Goal: Information Seeking & Learning: Learn about a topic

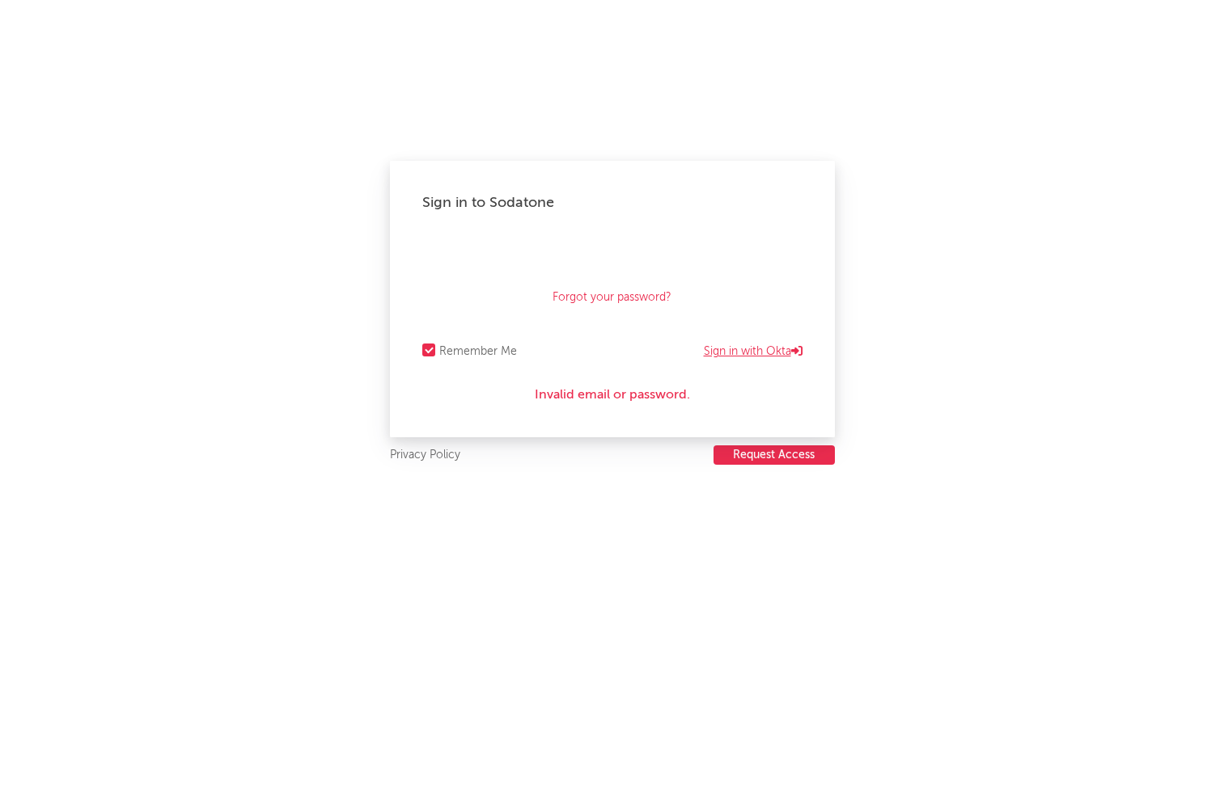
click at [761, 345] on link "Sign in with Okta" at bounding box center [753, 351] width 99 height 19
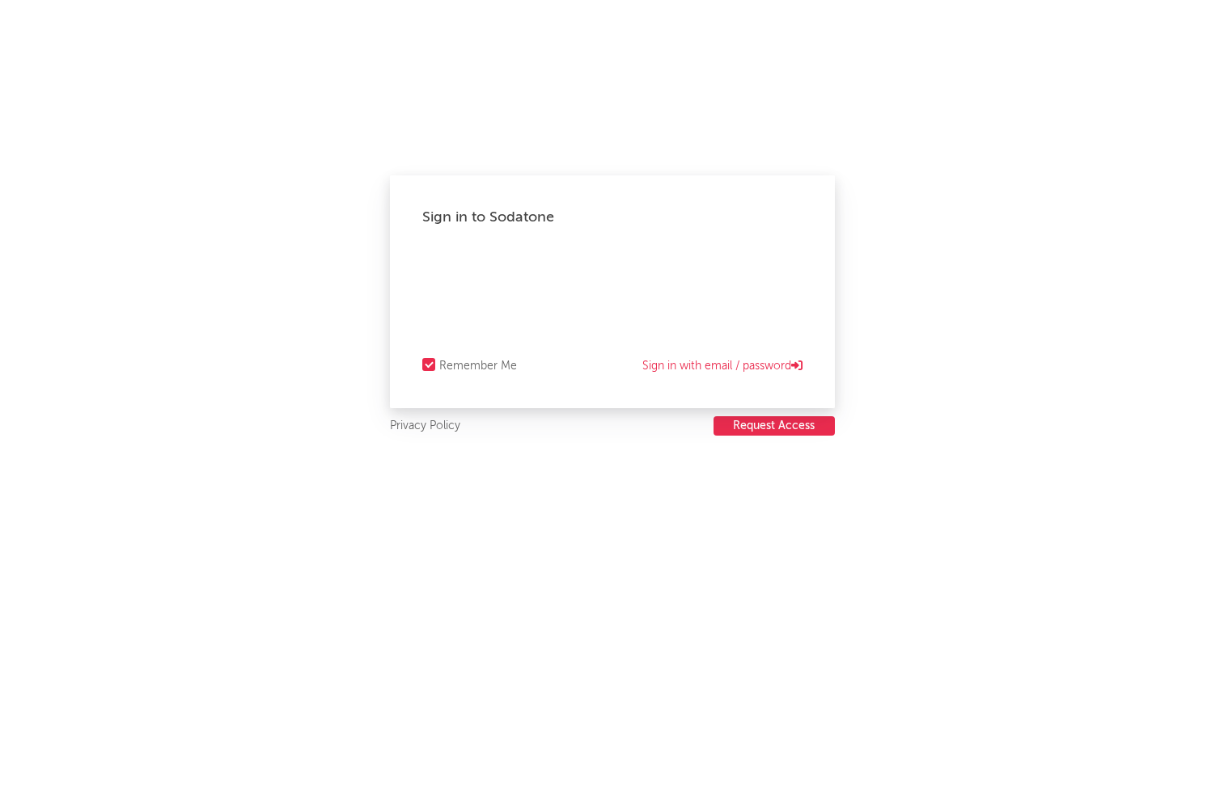
select select "recorded_music"
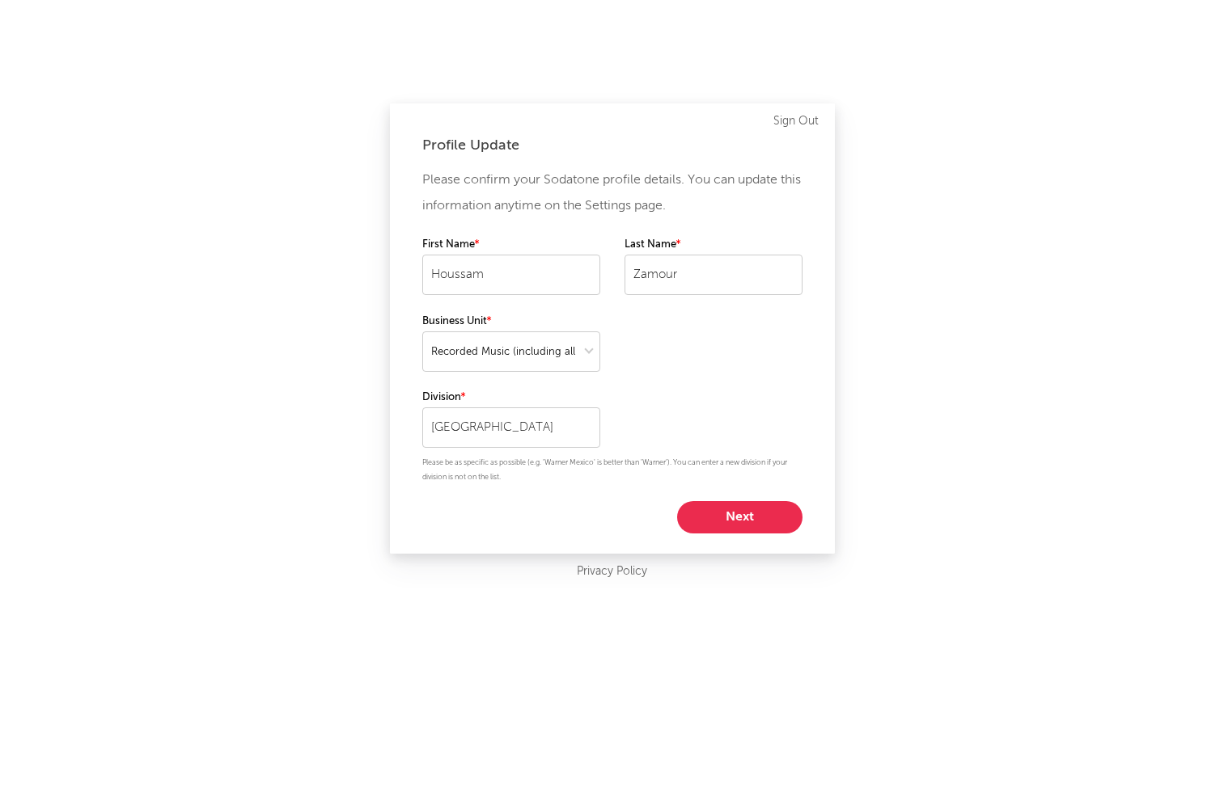
click at [733, 510] on button "Next" at bounding box center [739, 517] width 125 height 32
select select "manager"
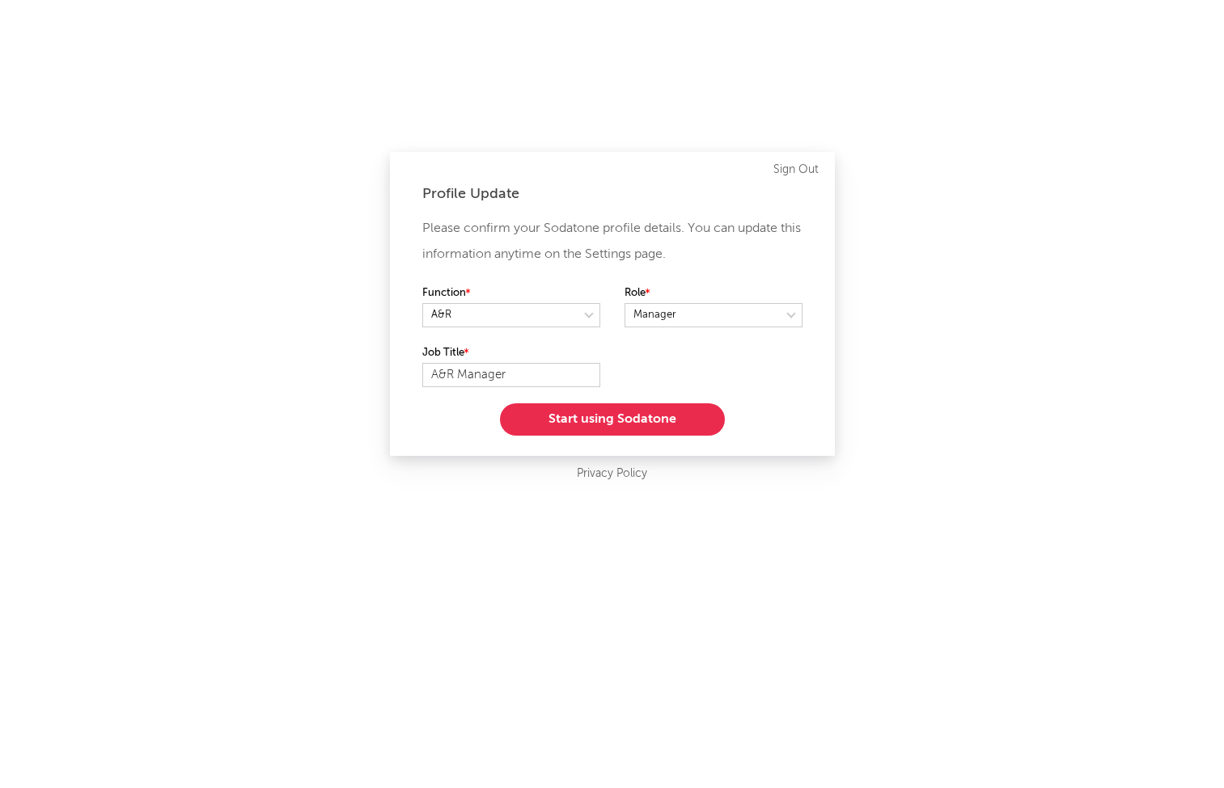
click at [628, 428] on button "Start using Sodatone" at bounding box center [612, 420] width 225 height 32
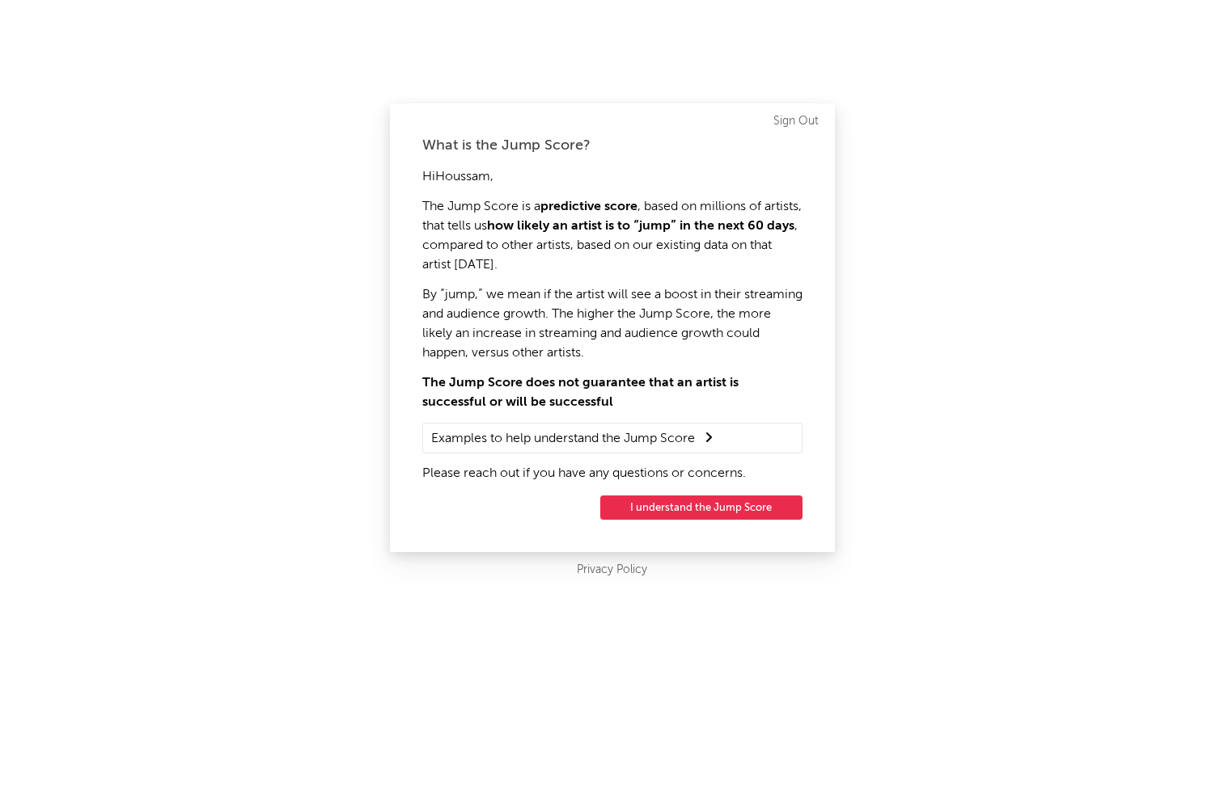
click at [695, 510] on button "I understand the Jump Score" at bounding box center [701, 508] width 202 height 24
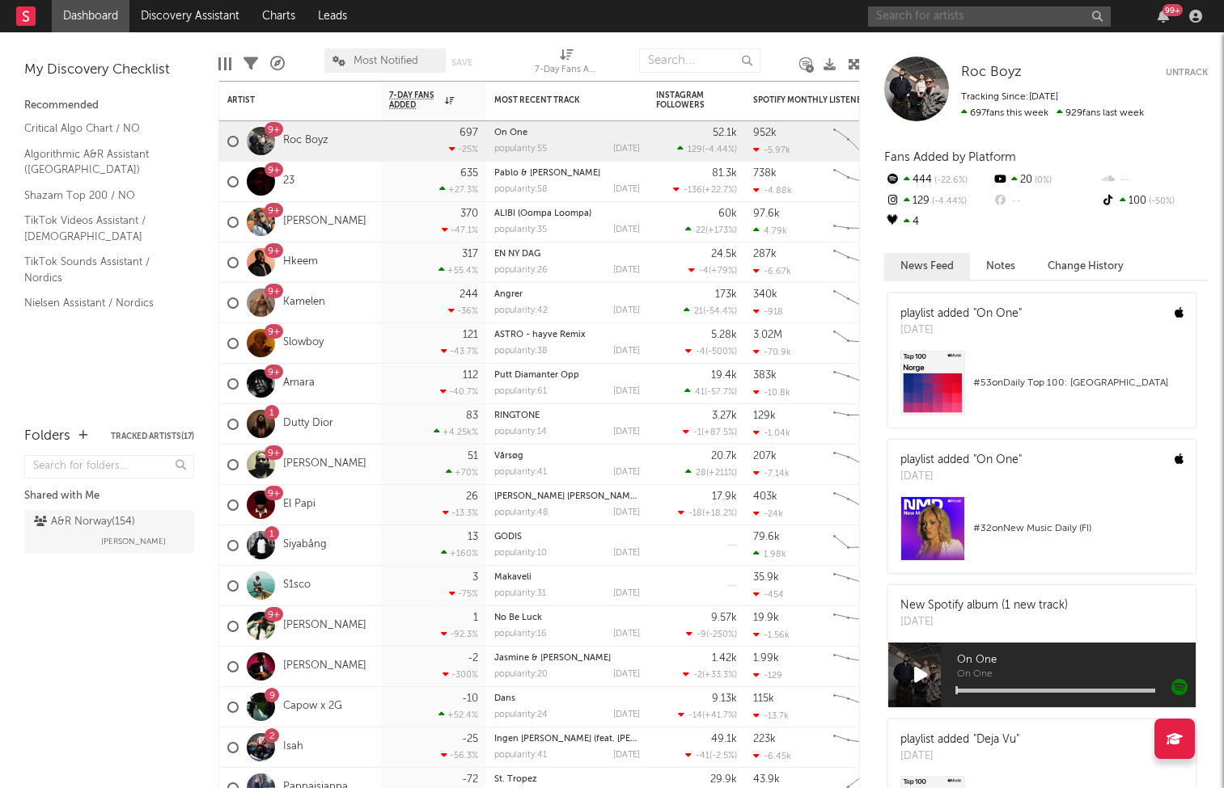
click at [928, 14] on input "text" at bounding box center [989, 16] width 243 height 20
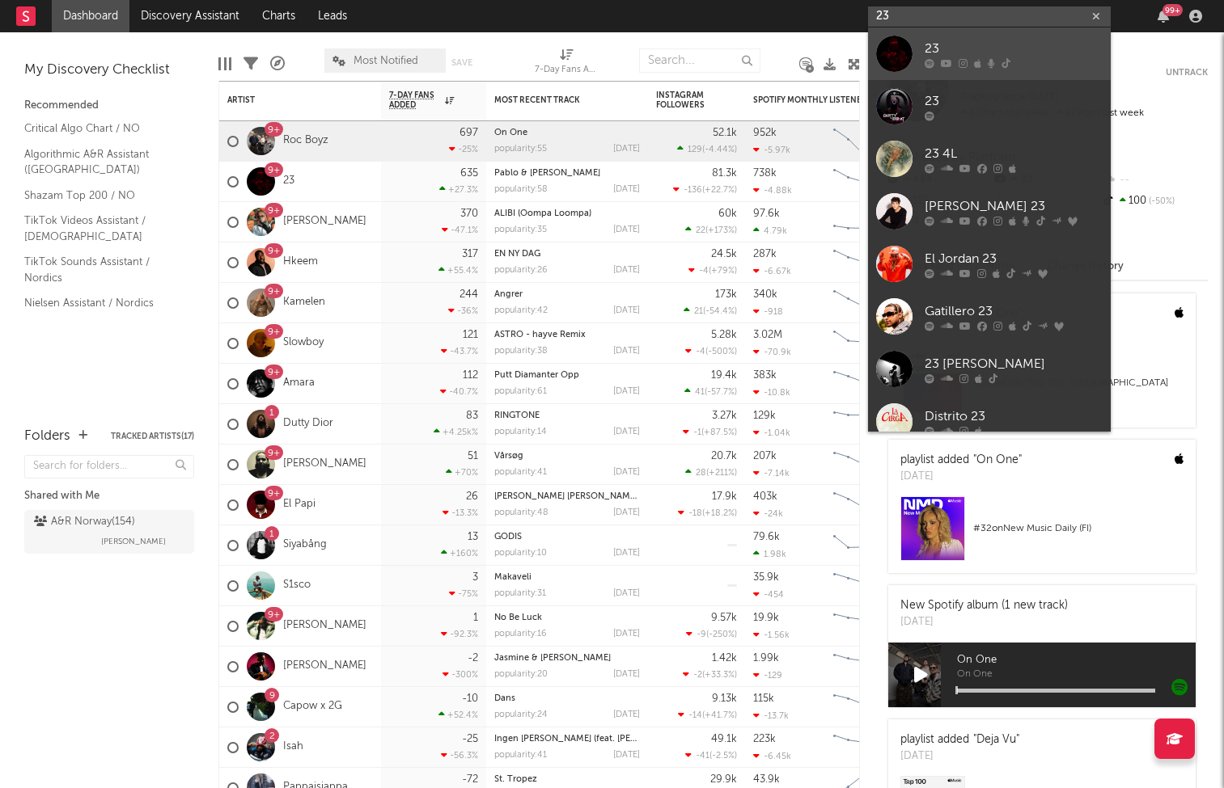
type input "23"
click at [995, 61] on div at bounding box center [1013, 63] width 178 height 10
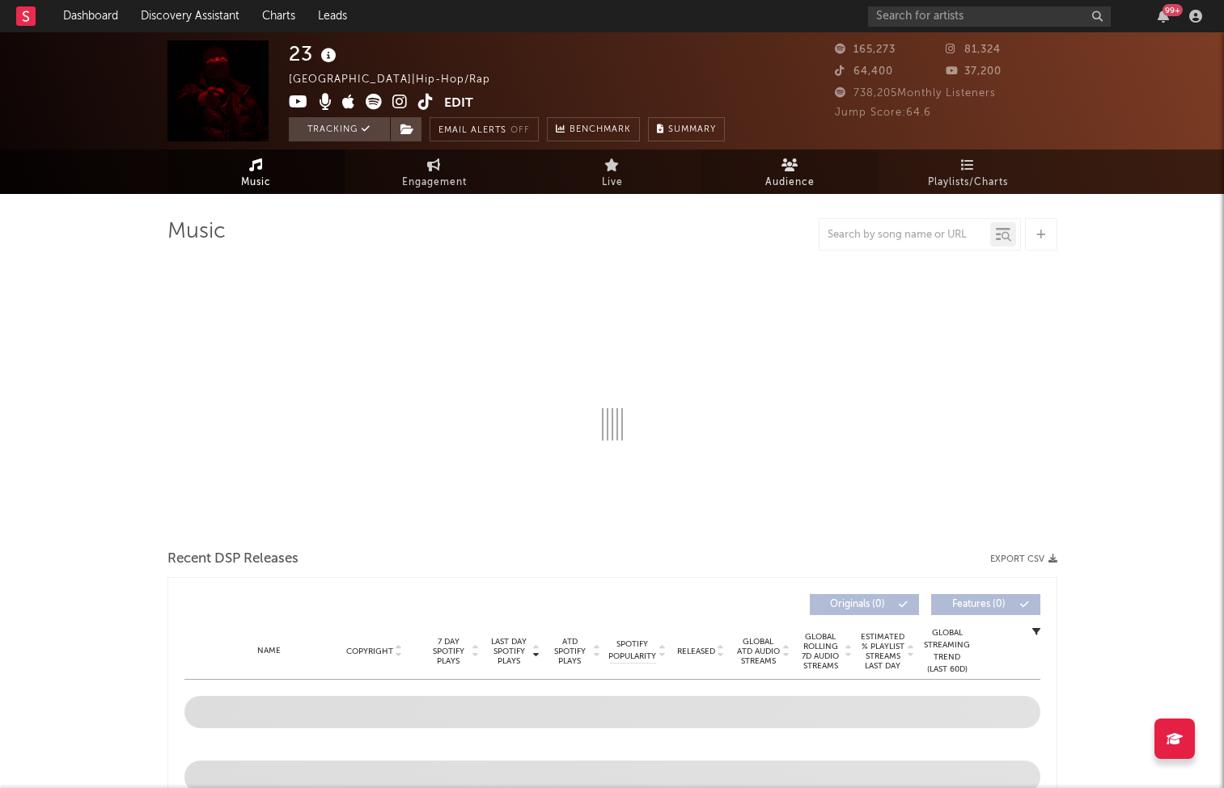
select select "6m"
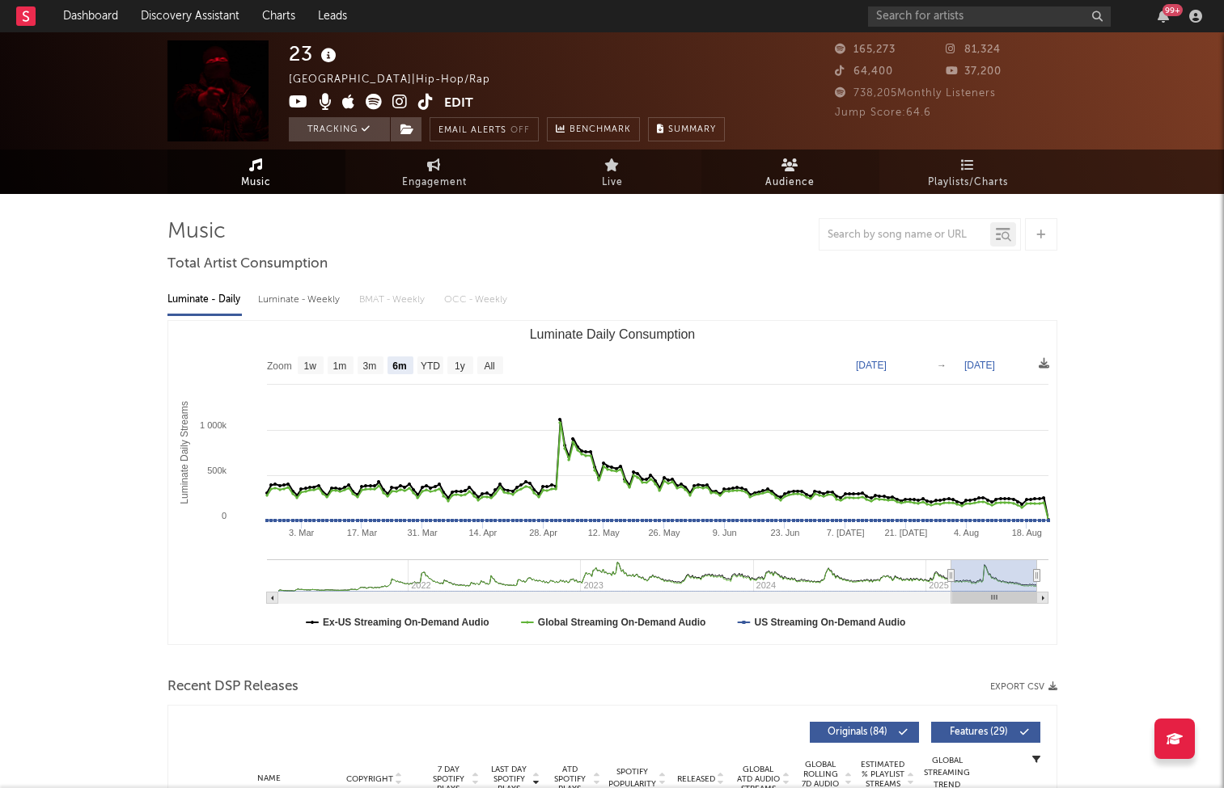
click at [777, 175] on span "Audience" at bounding box center [789, 182] width 49 height 19
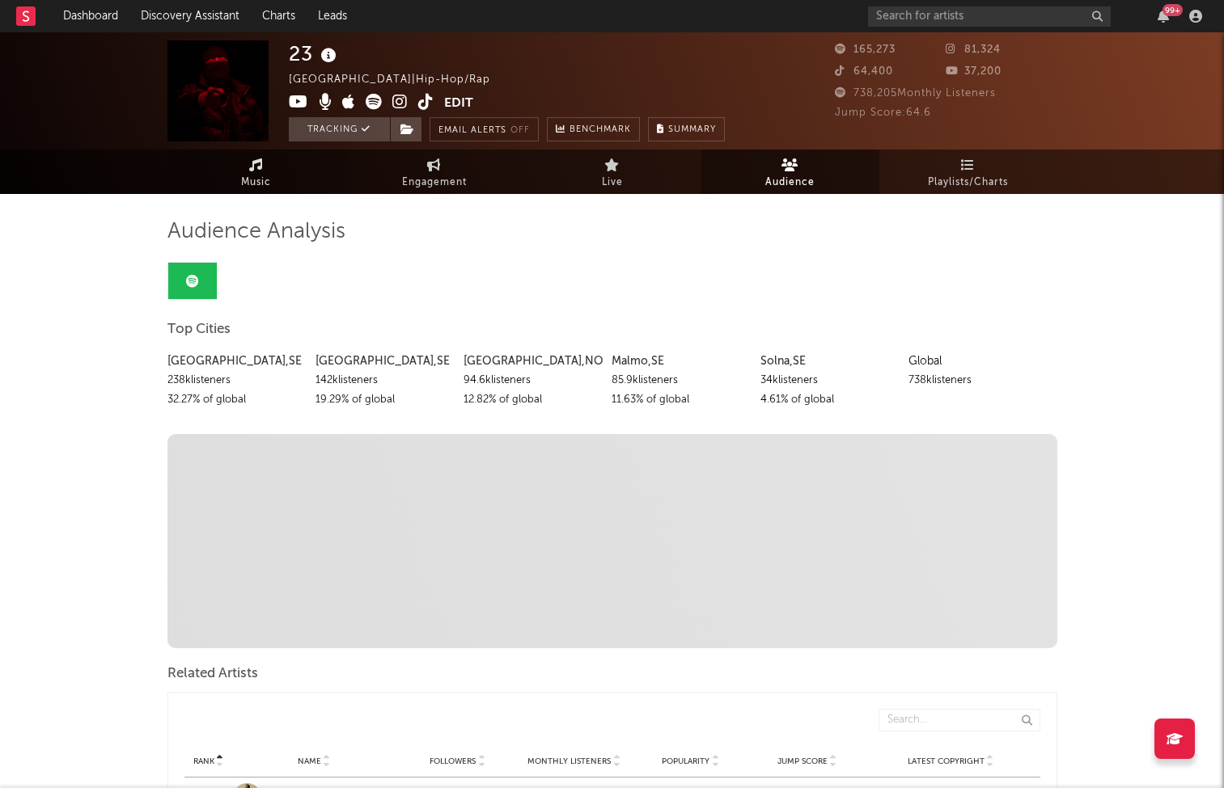
click at [252, 178] on span "Music" at bounding box center [256, 182] width 30 height 19
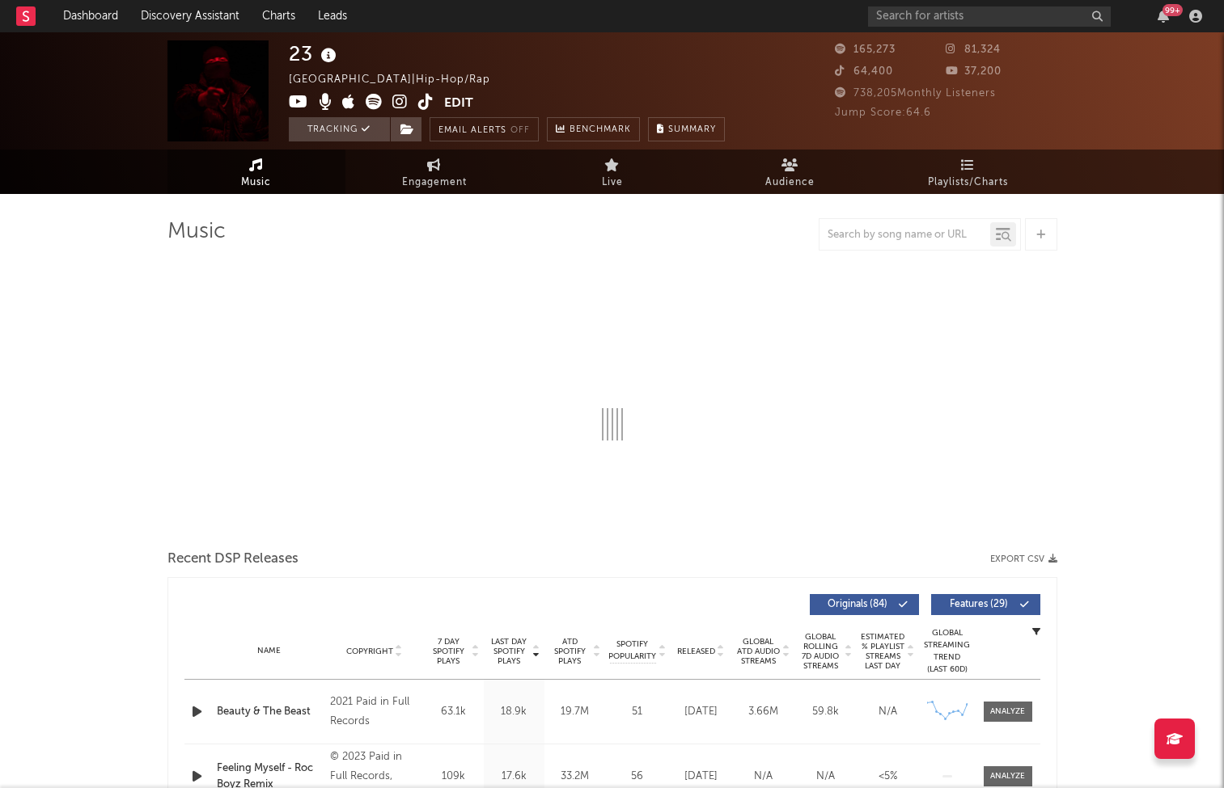
select select "6m"
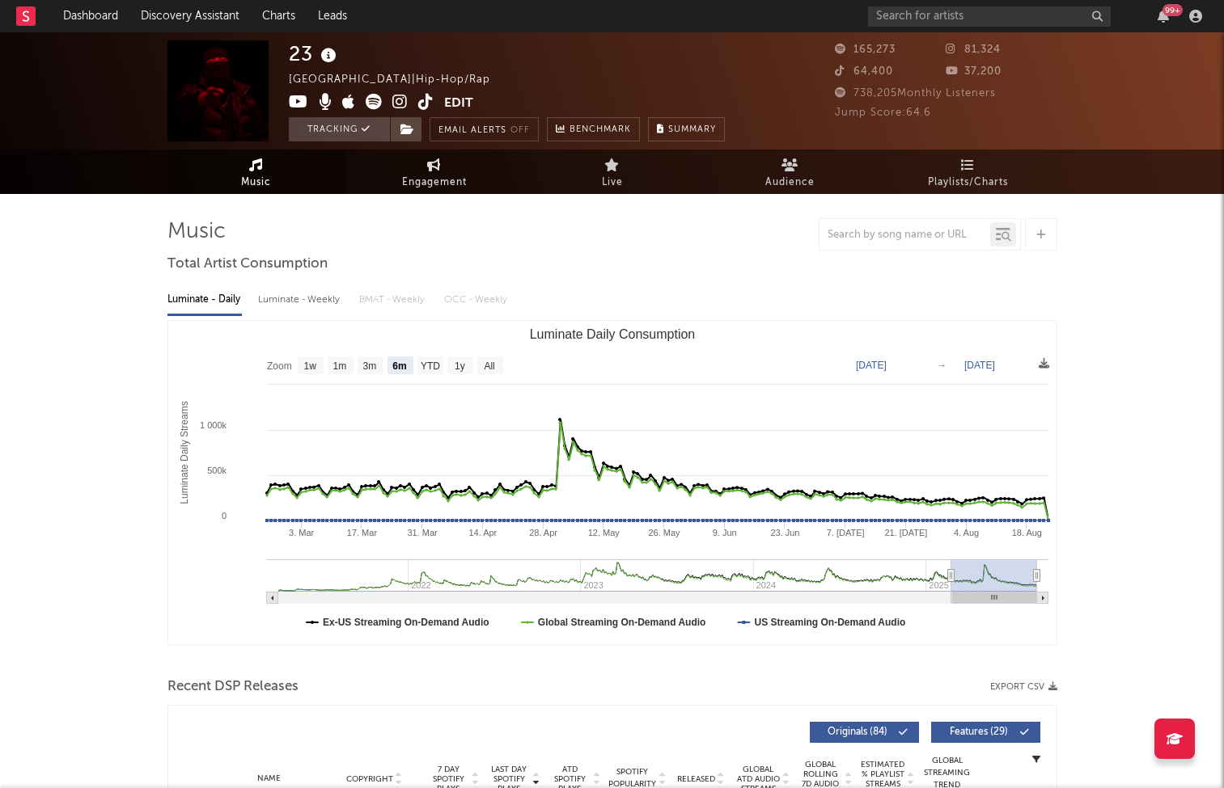
click at [425, 178] on span "Engagement" at bounding box center [434, 182] width 65 height 19
select select "1w"
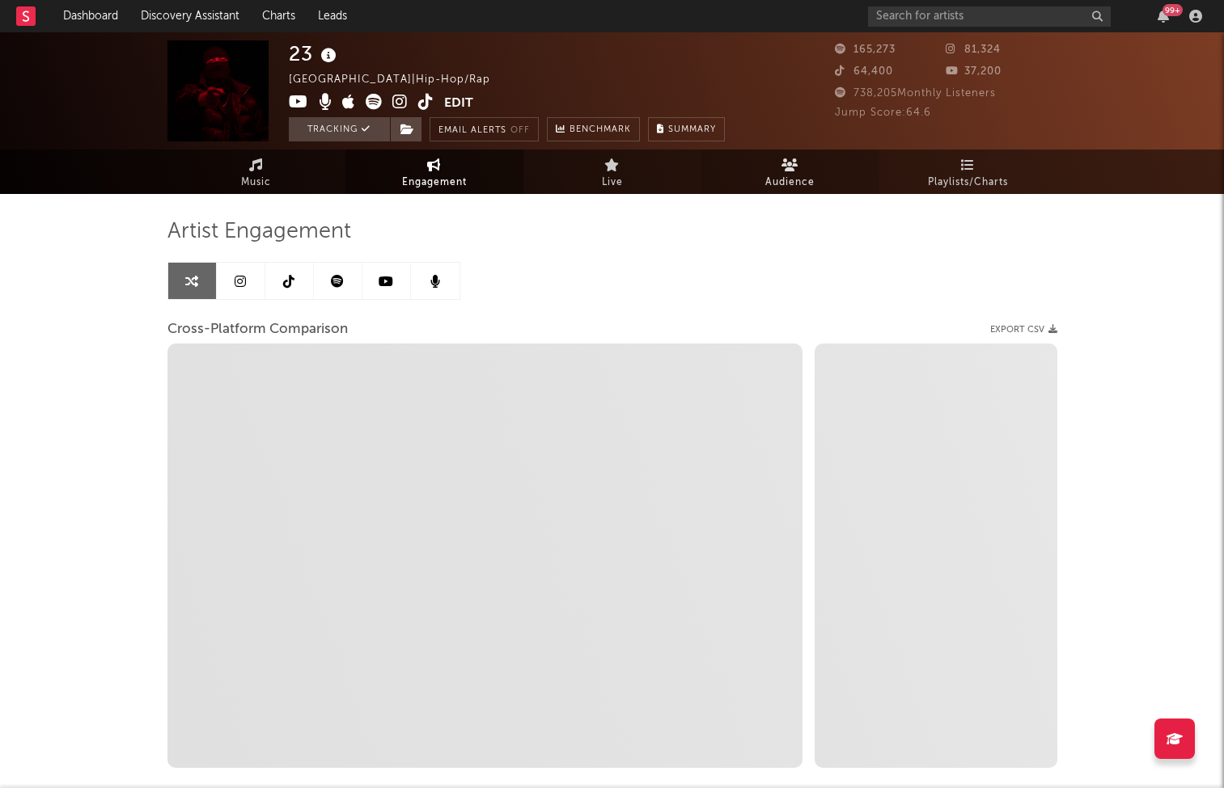
click at [784, 178] on span "Audience" at bounding box center [789, 182] width 49 height 19
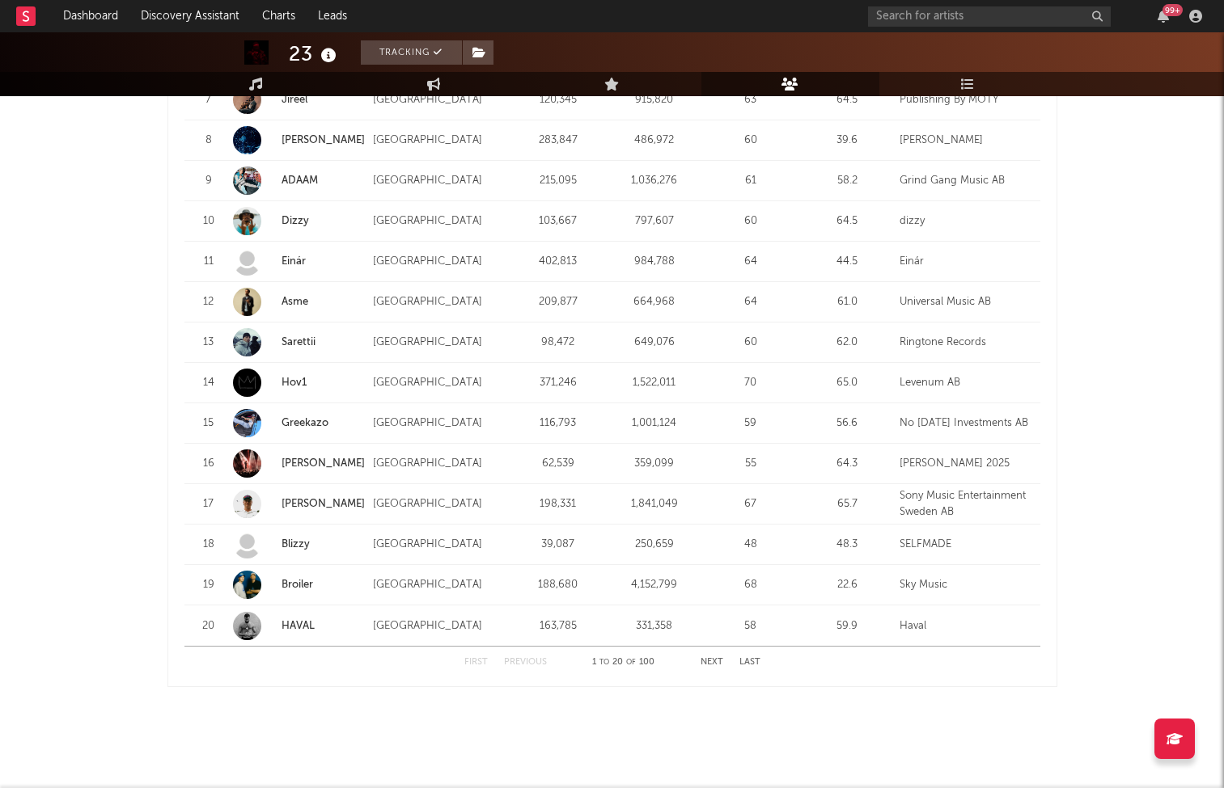
scroll to position [1912, 0]
